Goal: Task Accomplishment & Management: Use online tool/utility

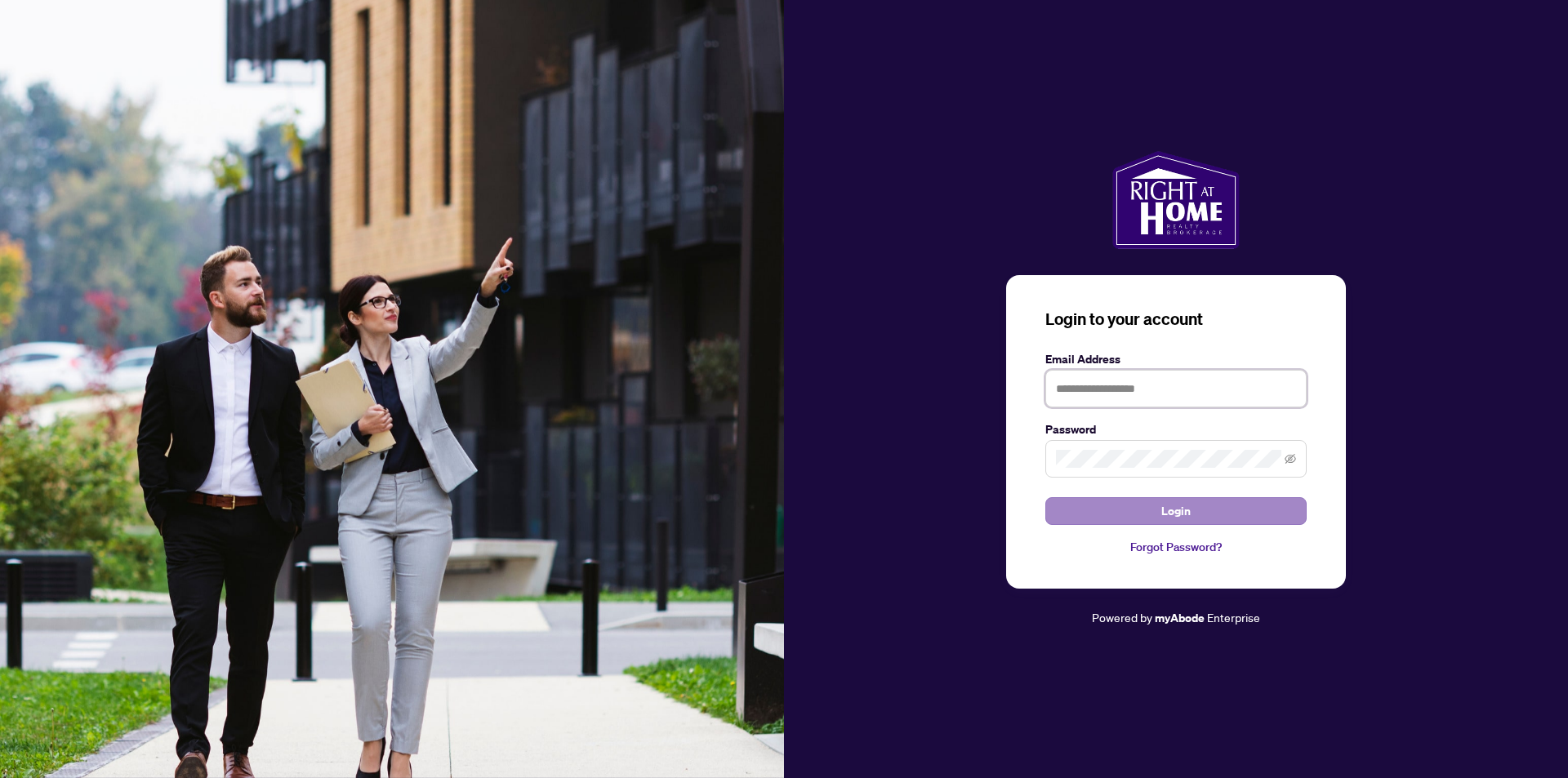
type input "**********"
click at [1162, 511] on span "Login" at bounding box center [1176, 511] width 29 height 26
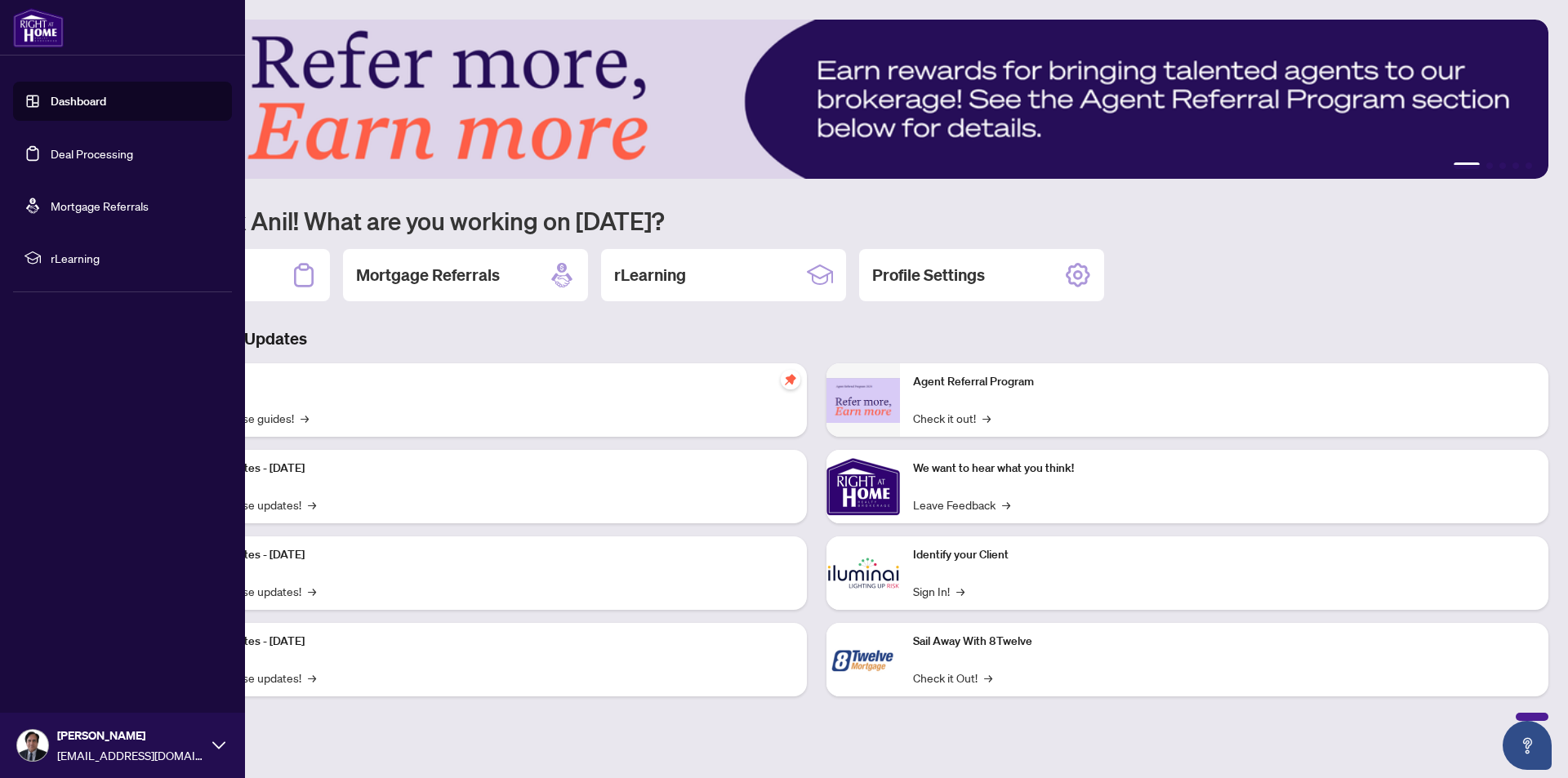
click at [94, 160] on link "Deal Processing" at bounding box center [92, 153] width 82 height 15
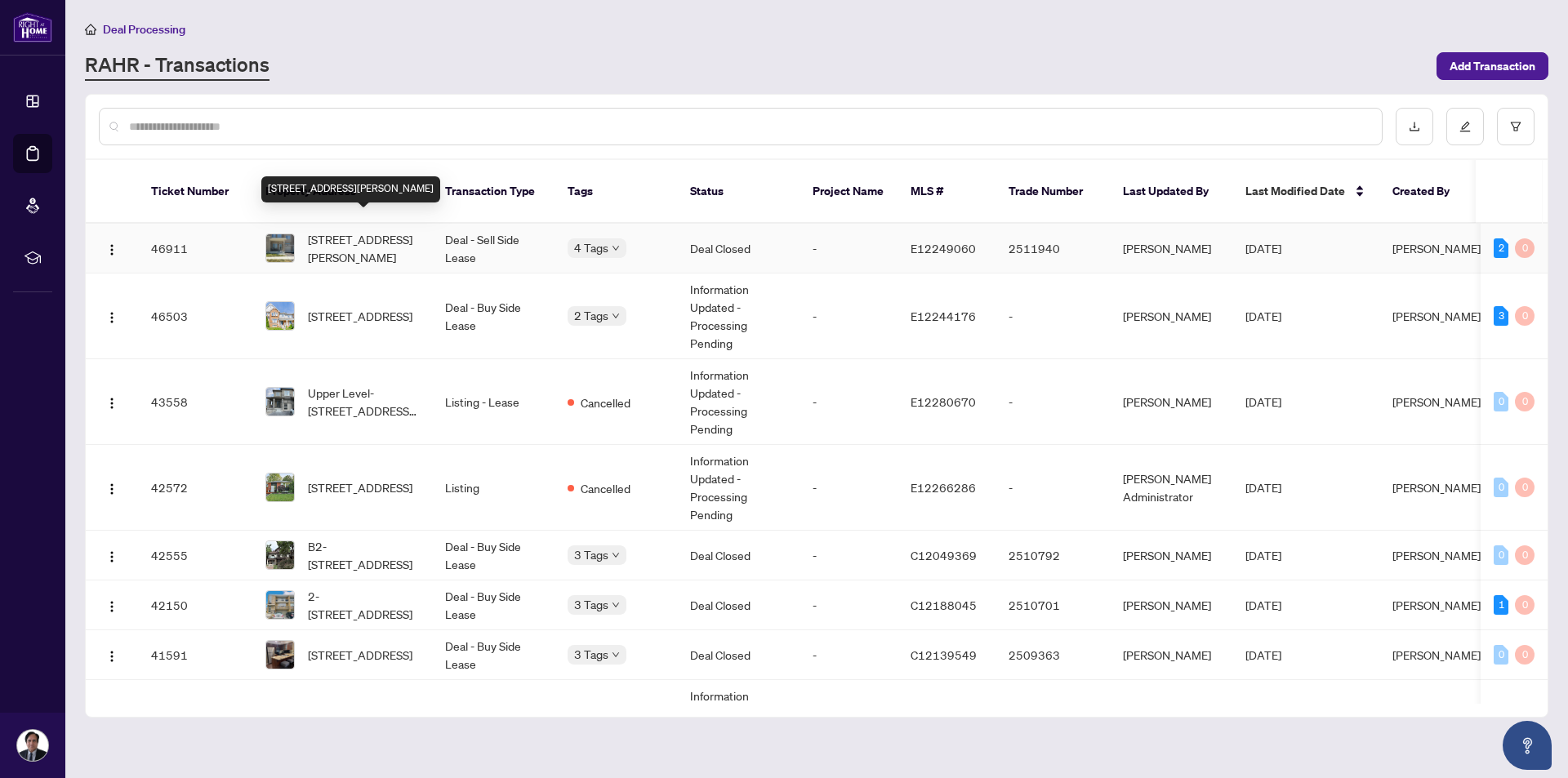
click at [368, 230] on span "[STREET_ADDRESS][PERSON_NAME]" at bounding box center [363, 248] width 111 height 36
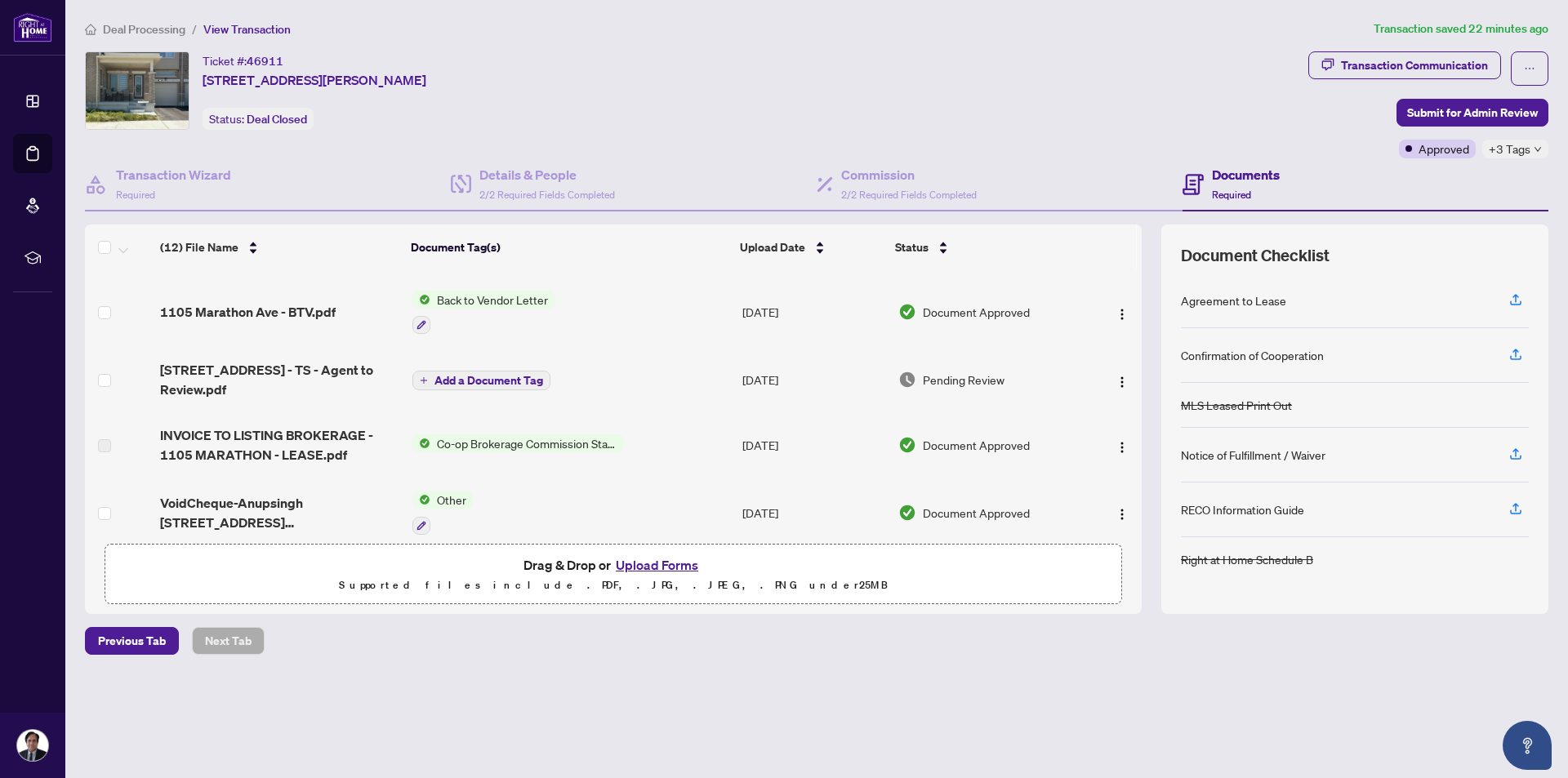
scroll to position [164, 0]
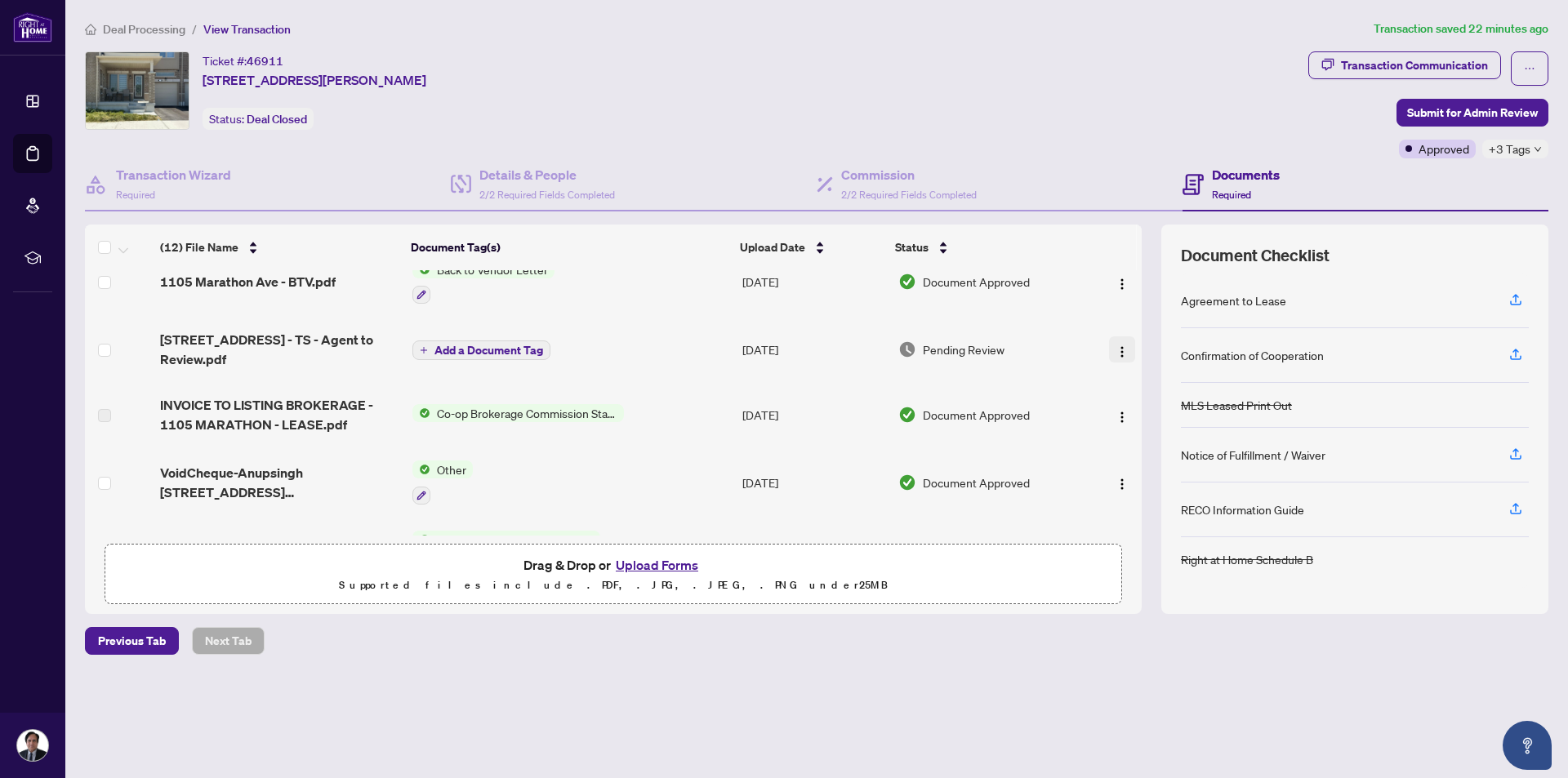
click at [1119, 347] on img "button" at bounding box center [1123, 352] width 13 height 13
click at [234, 343] on span "[STREET_ADDRESS] - TS - Agent to Review.pdf" at bounding box center [280, 350] width 240 height 39
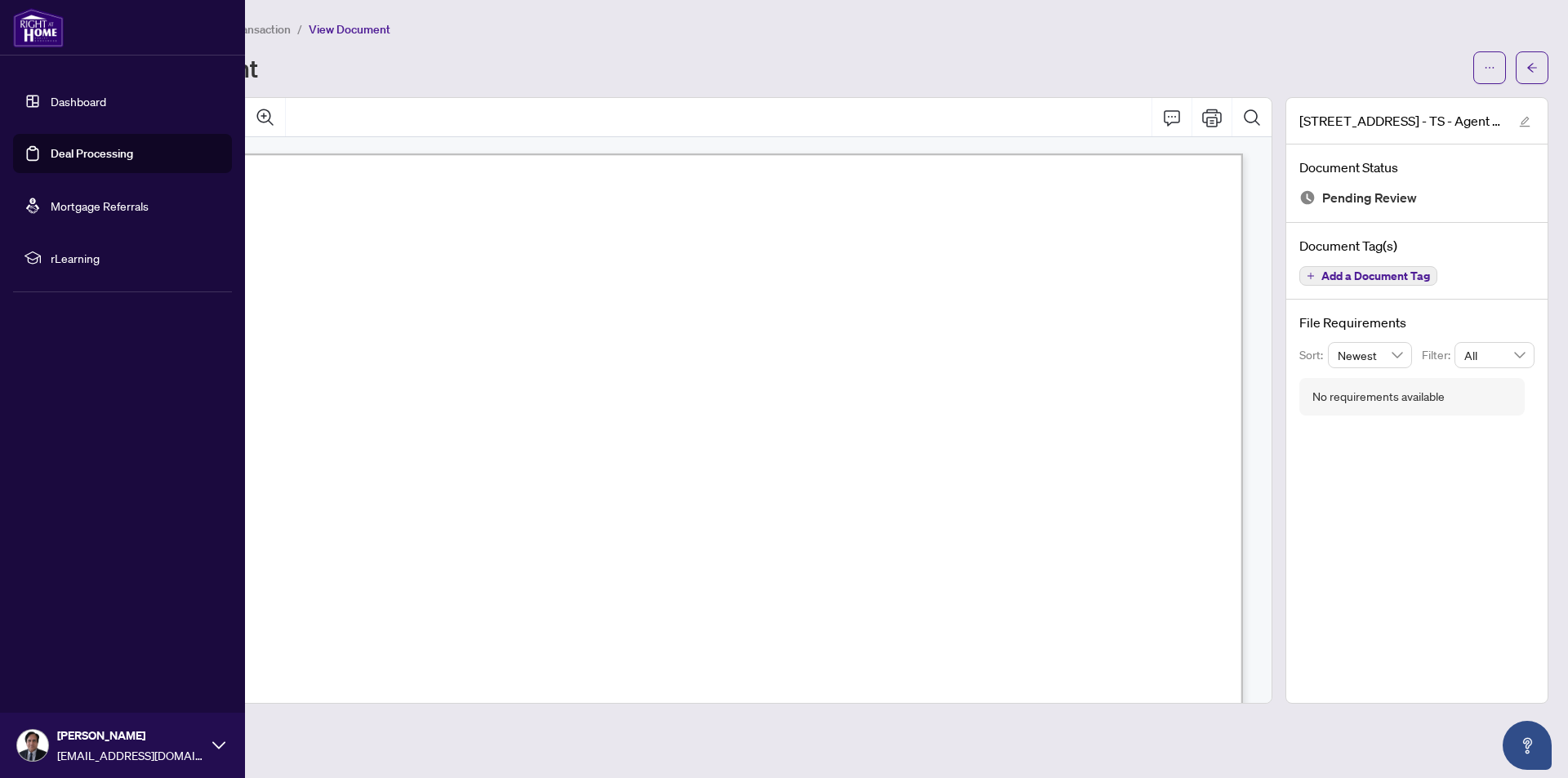
click at [92, 156] on link "Deal Processing" at bounding box center [92, 153] width 82 height 15
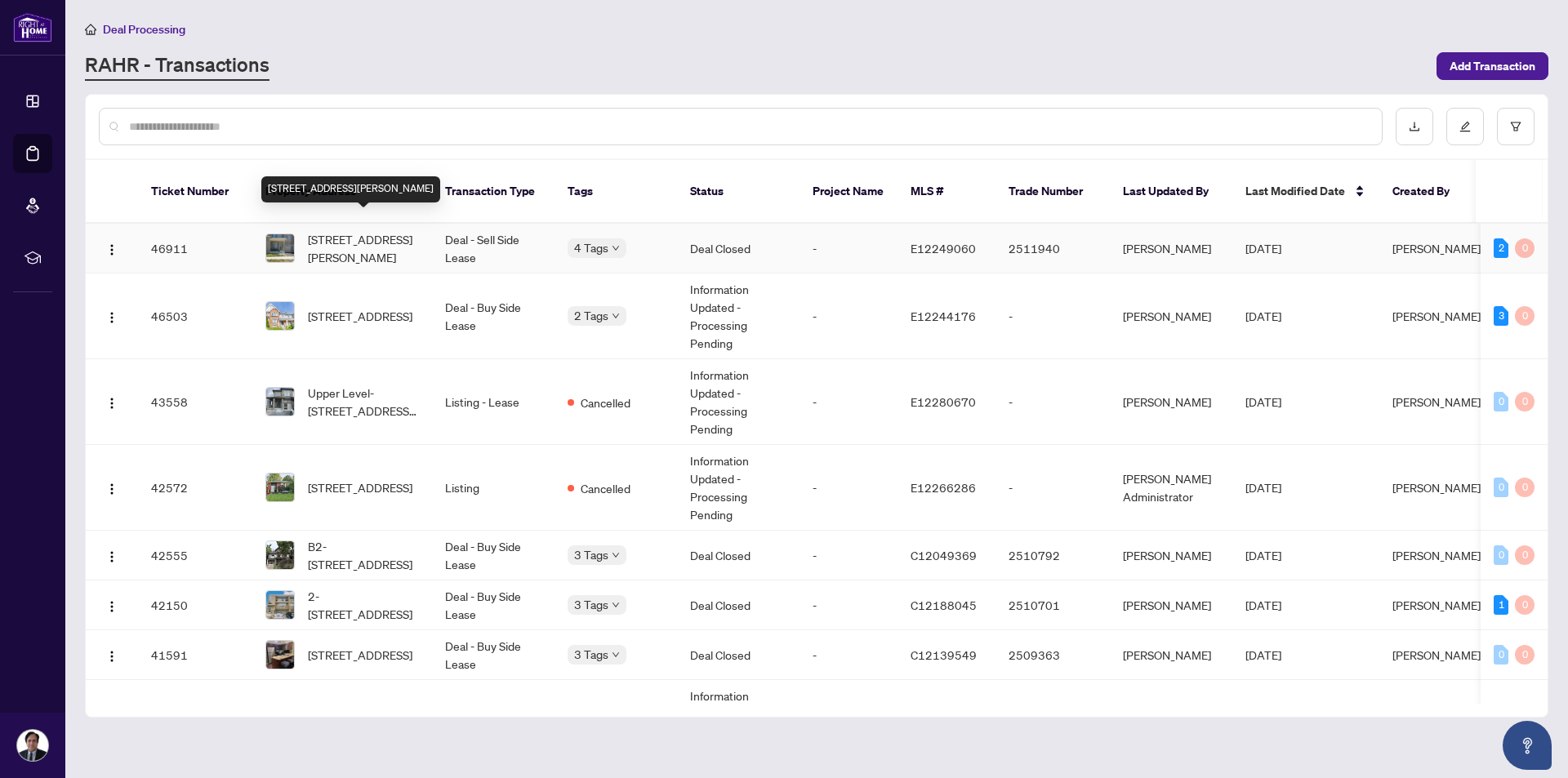
click at [359, 234] on span "[STREET_ADDRESS][PERSON_NAME]" at bounding box center [363, 248] width 111 height 36
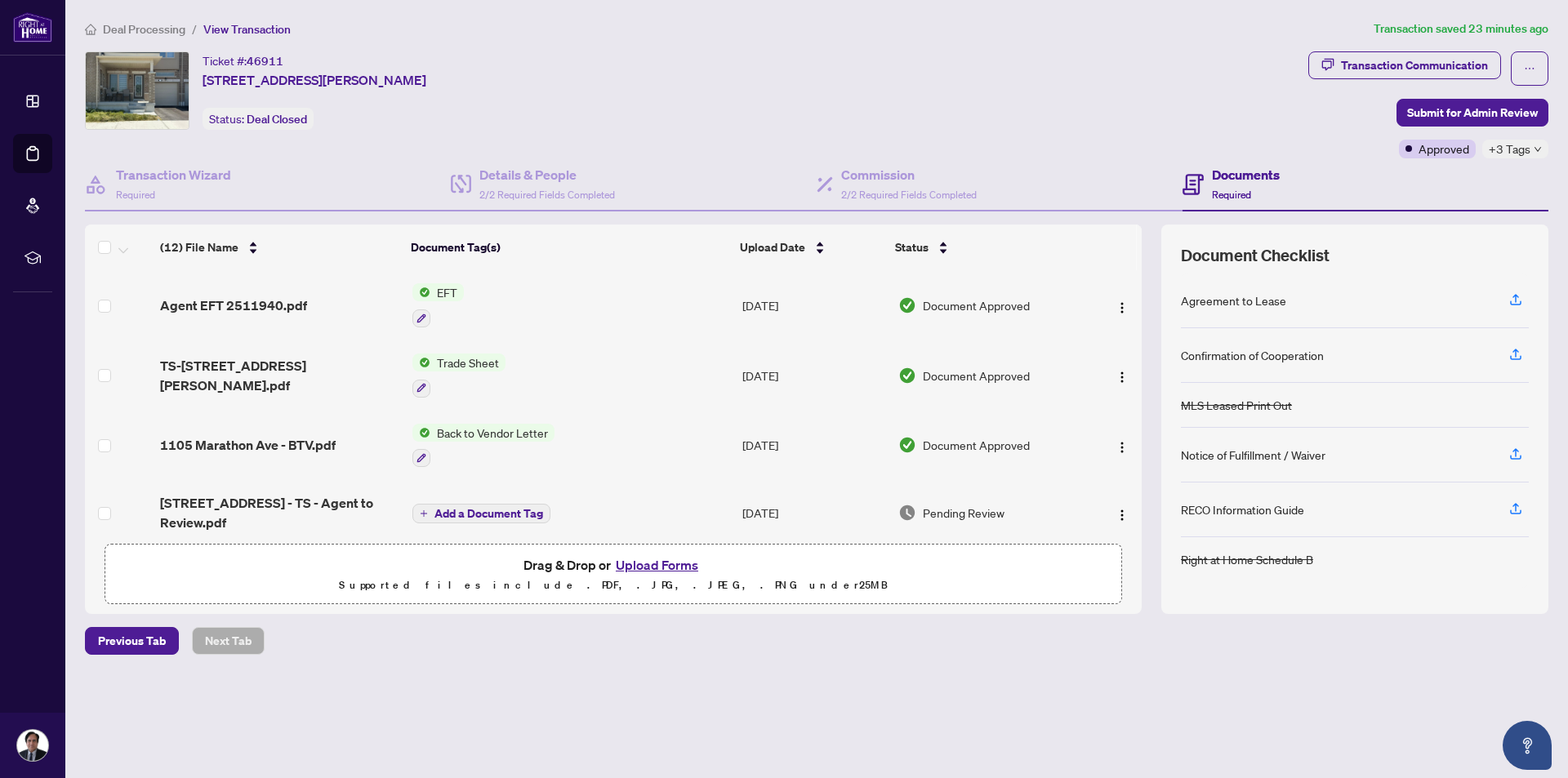
click at [439, 295] on span "EFT" at bounding box center [447, 292] width 34 height 18
click at [370, 371] on span "EFT" at bounding box center [381, 372] width 34 height 18
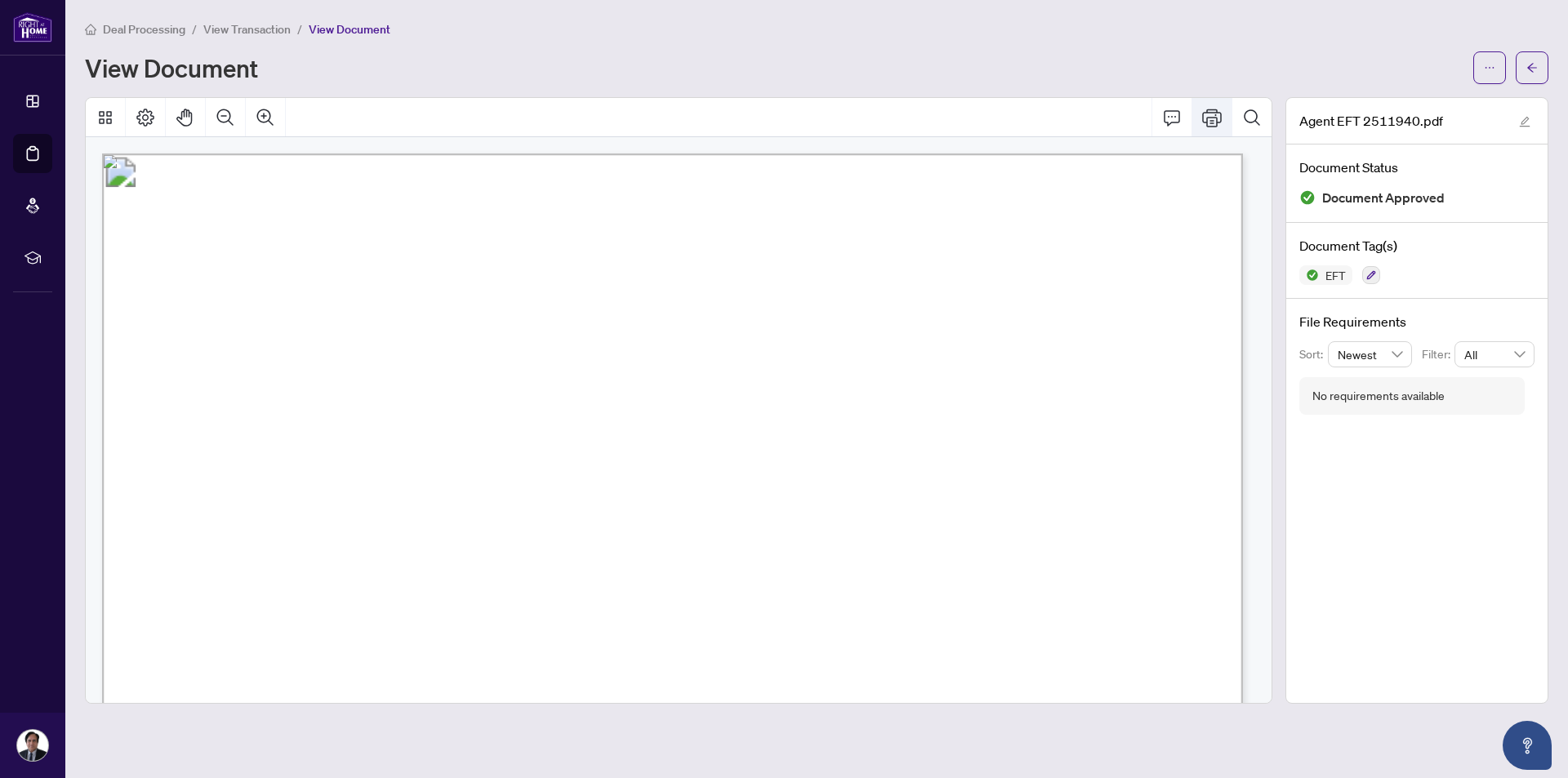
click at [1208, 120] on icon "Print" at bounding box center [1212, 117] width 20 height 18
